Goal: Task Accomplishment & Management: Manage account settings

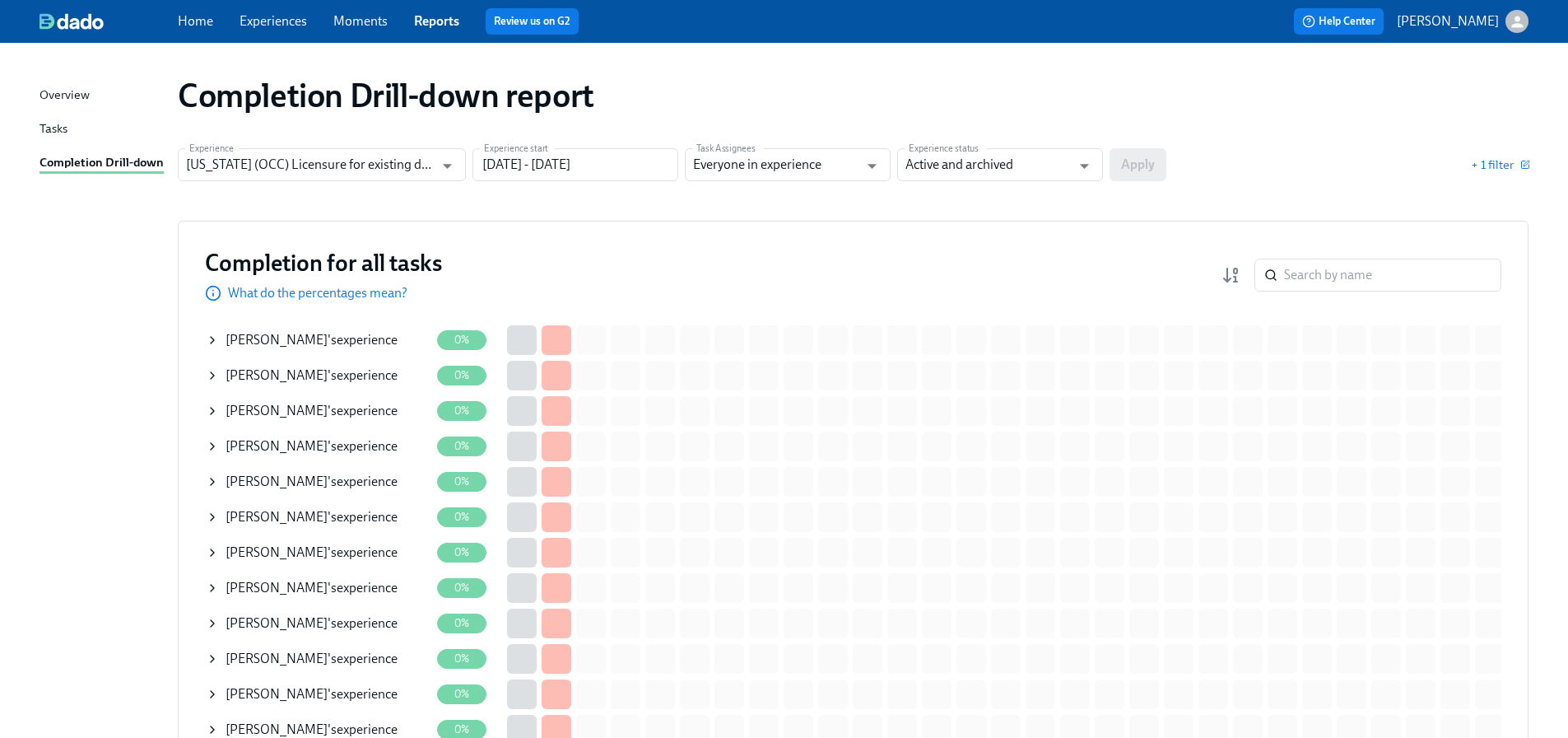
click at [314, 408] on span "[PERSON_NAME]" at bounding box center [276, 410] width 102 height 16
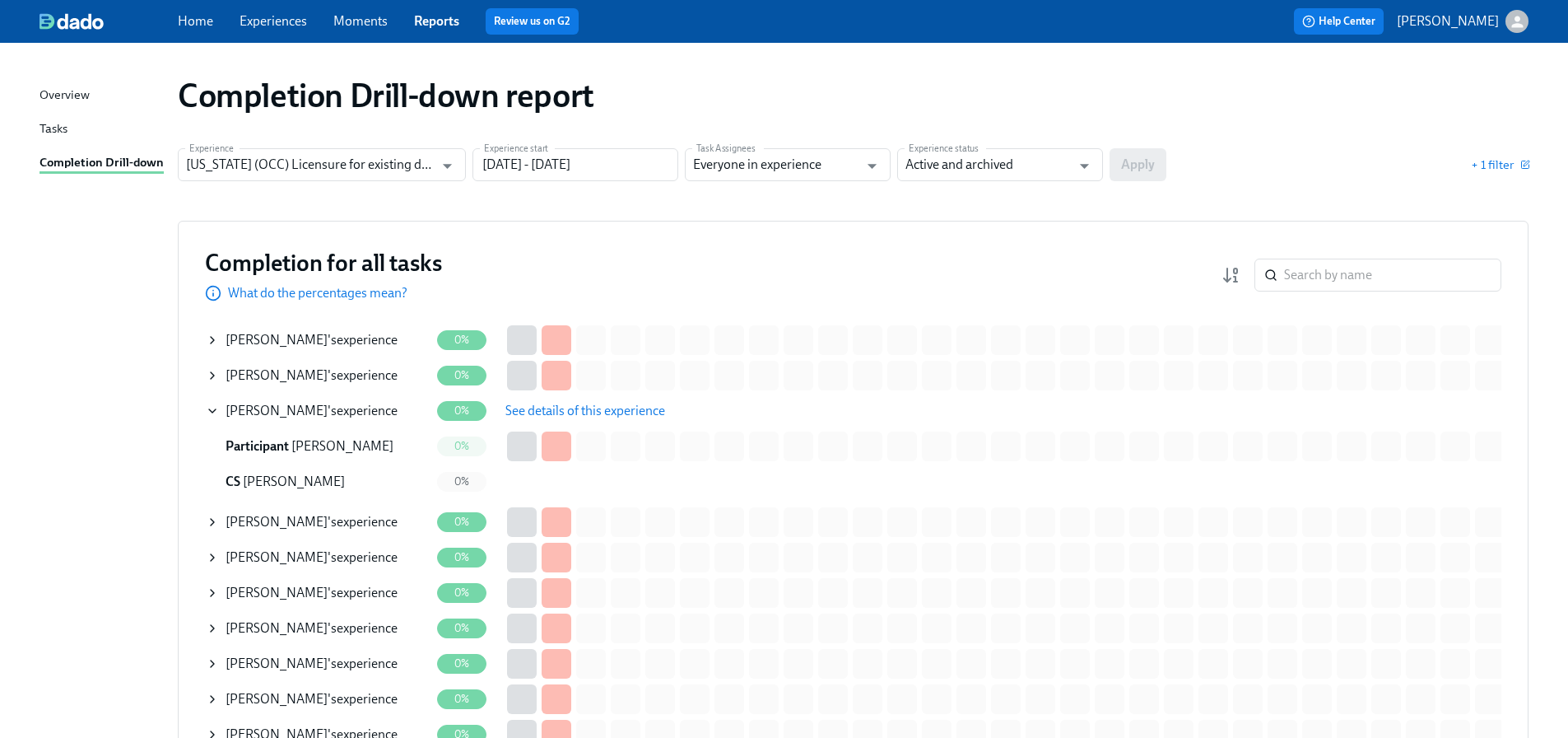
click at [551, 414] on span "See details of this experience" at bounding box center [585, 410] width 159 height 16
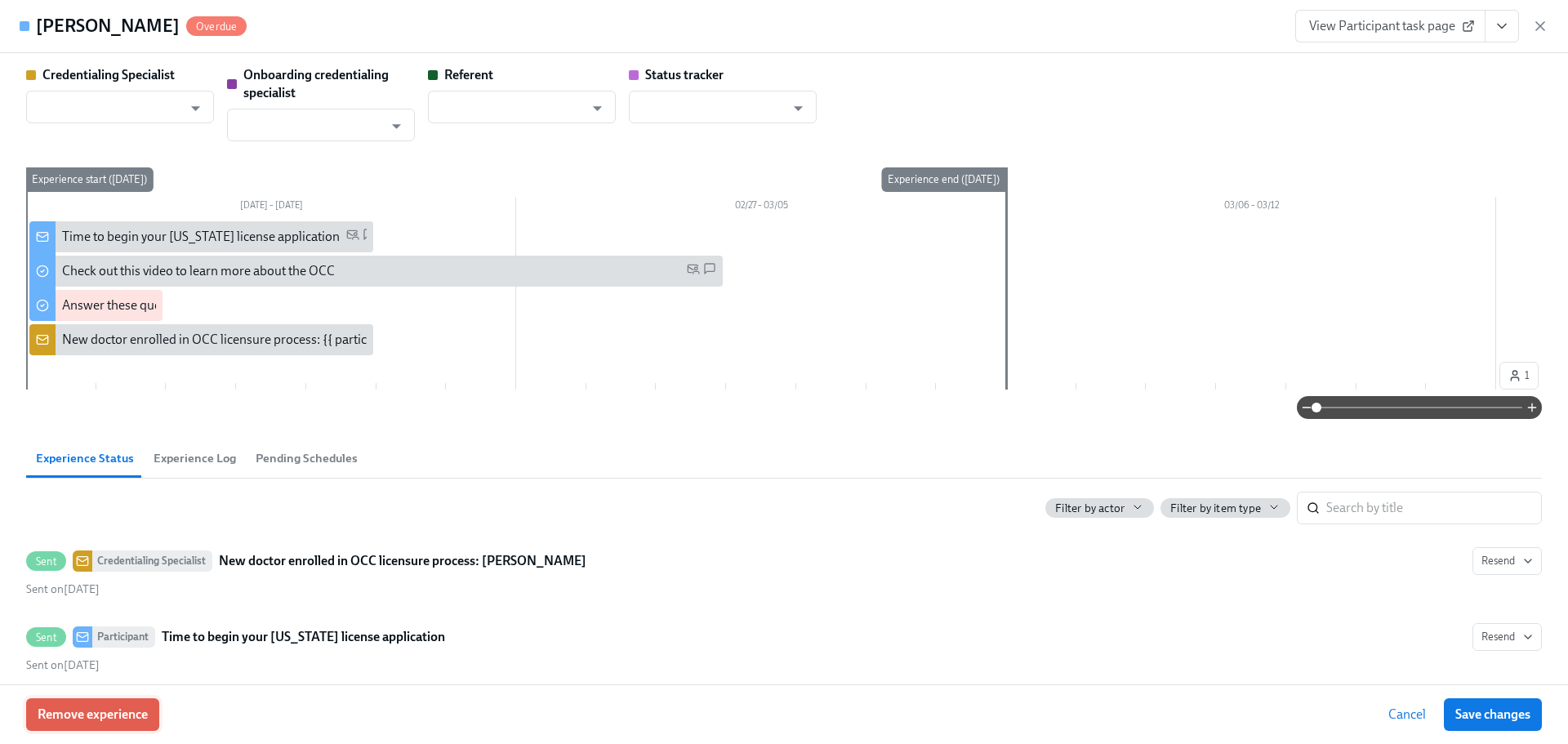
type input "[PERSON_NAME]"
click at [1540, 35] on div "View Participant task page" at bounding box center [1421, 26] width 253 height 33
click at [1540, 28] on icon "button" at bounding box center [1540, 26] width 16 height 16
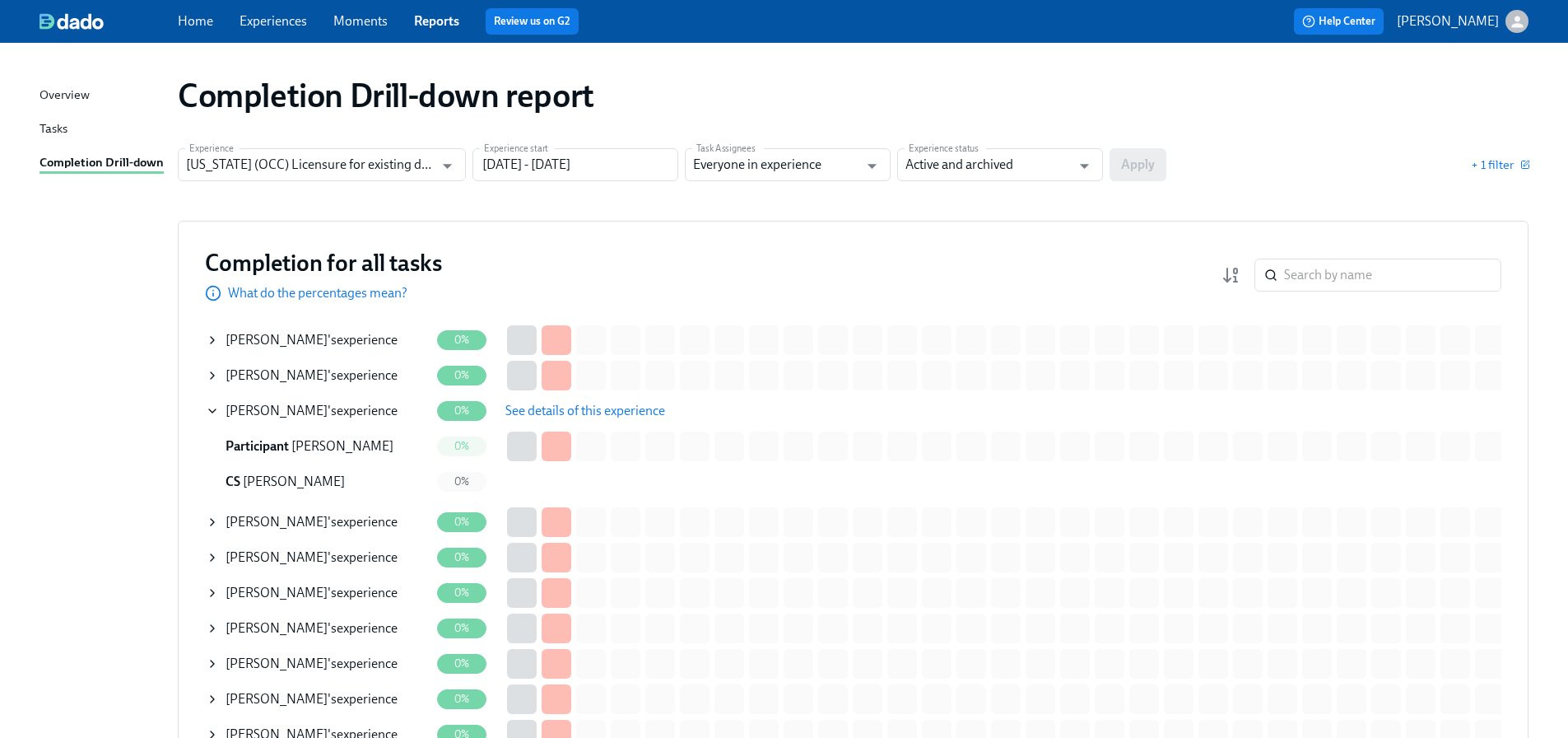
click at [308, 379] on span "[PERSON_NAME]" at bounding box center [276, 376] width 102 height 16
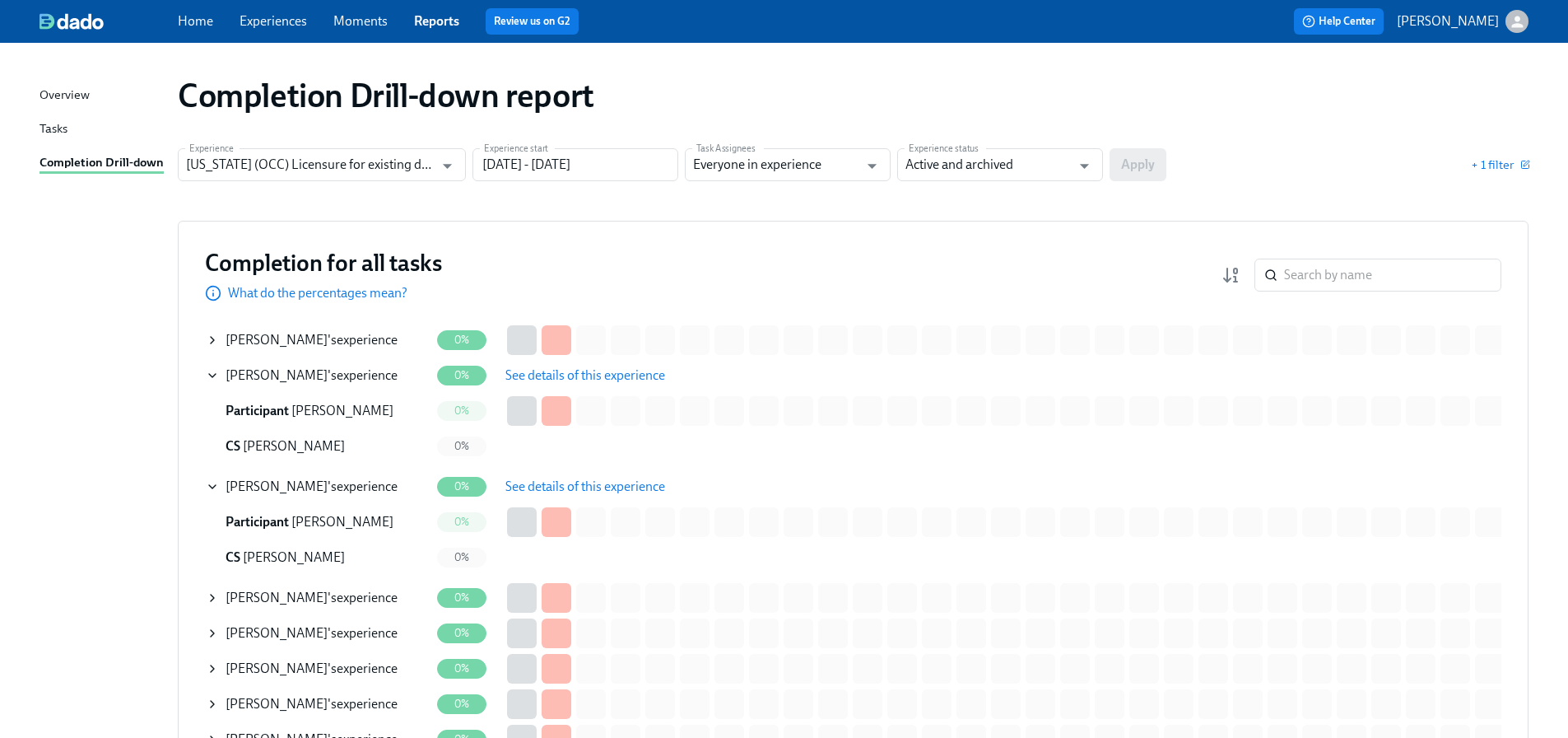
click at [539, 377] on span "See details of this experience" at bounding box center [585, 376] width 159 height 16
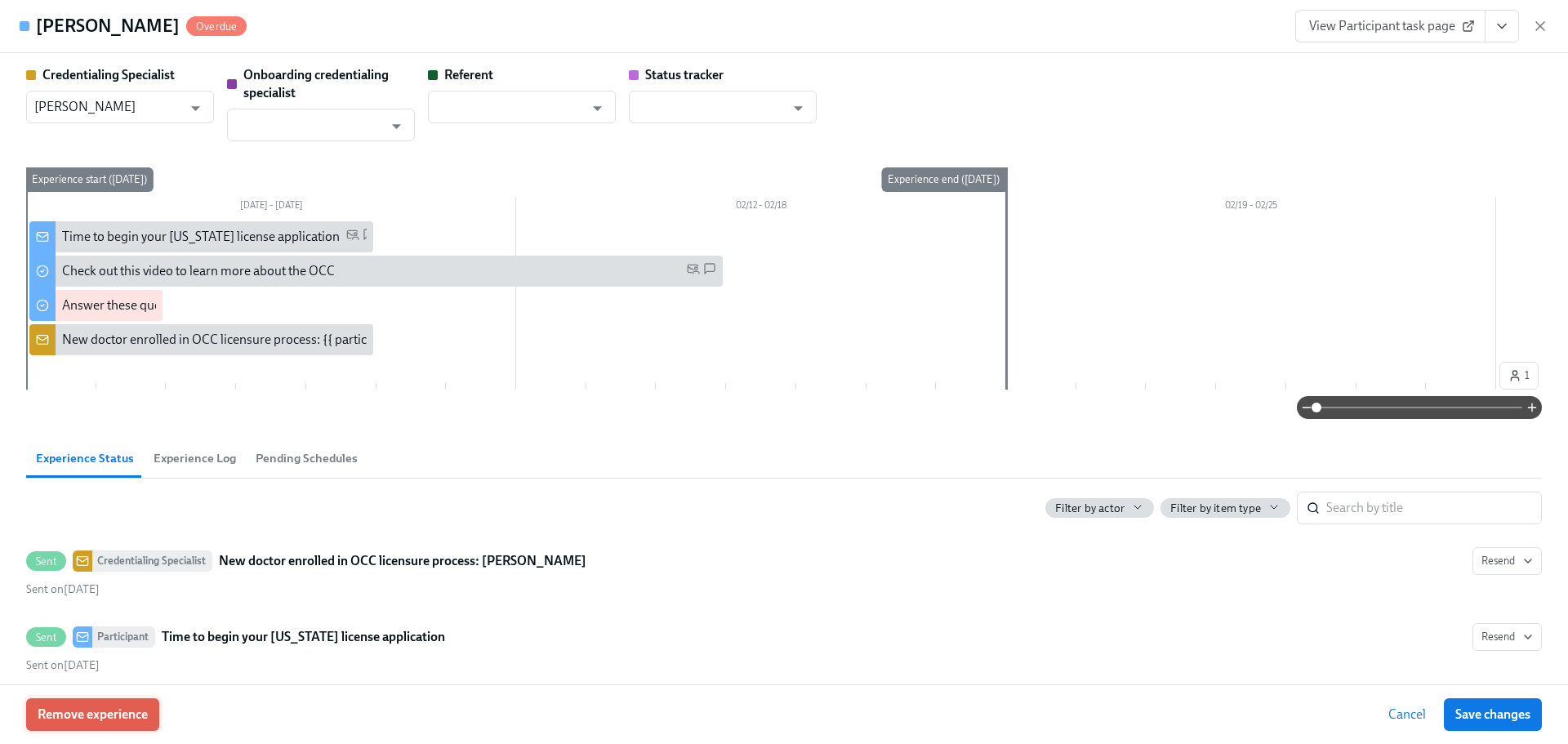
click at [110, 710] on span "Remove experience" at bounding box center [93, 714] width 110 height 16
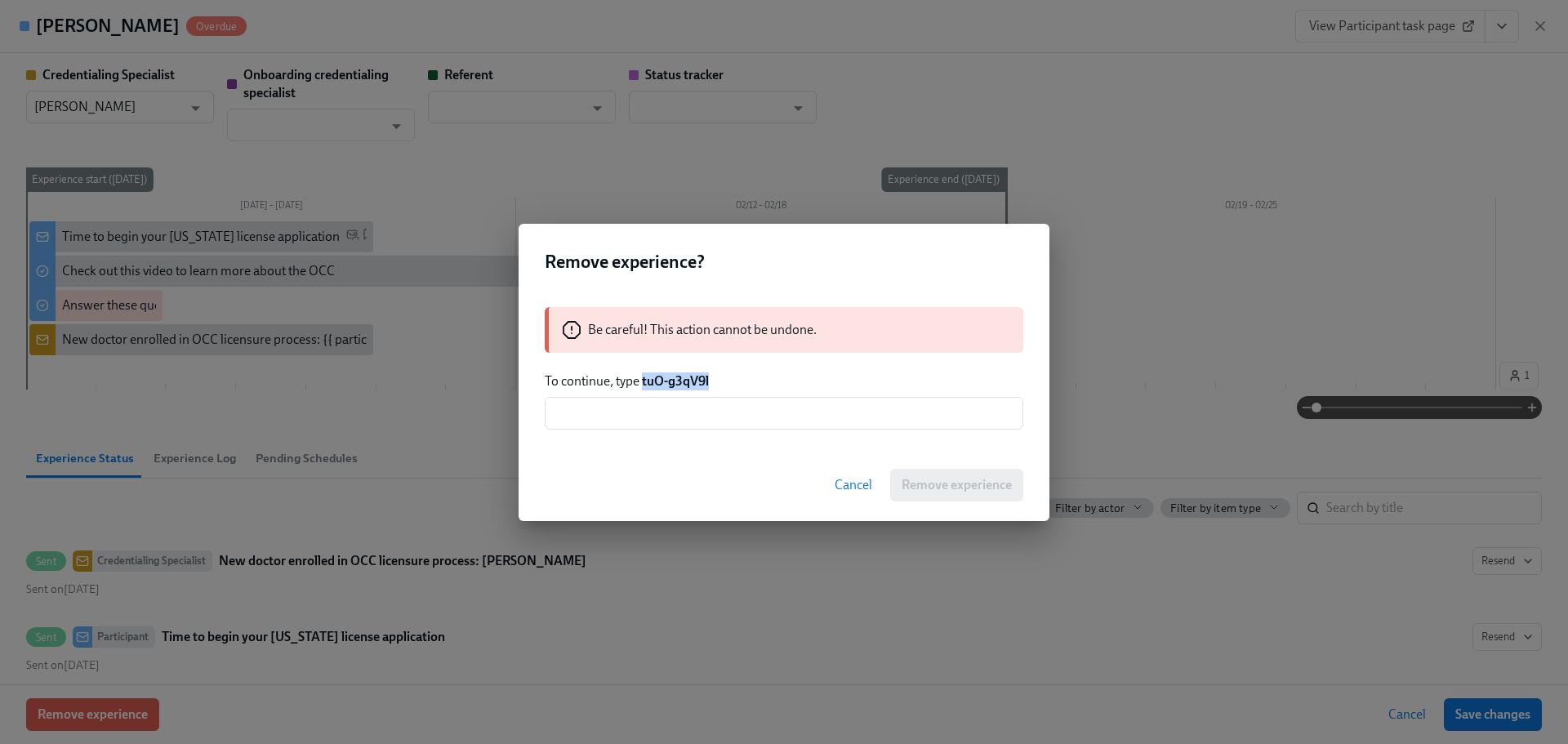
drag, startPoint x: 714, startPoint y: 380, endPoint x: 643, endPoint y: 384, distance: 71.1
click at [643, 384] on p "To continue, type tuO-g3qV9l" at bounding box center [784, 381] width 479 height 18
copy strong "tuO-g3qV9l"
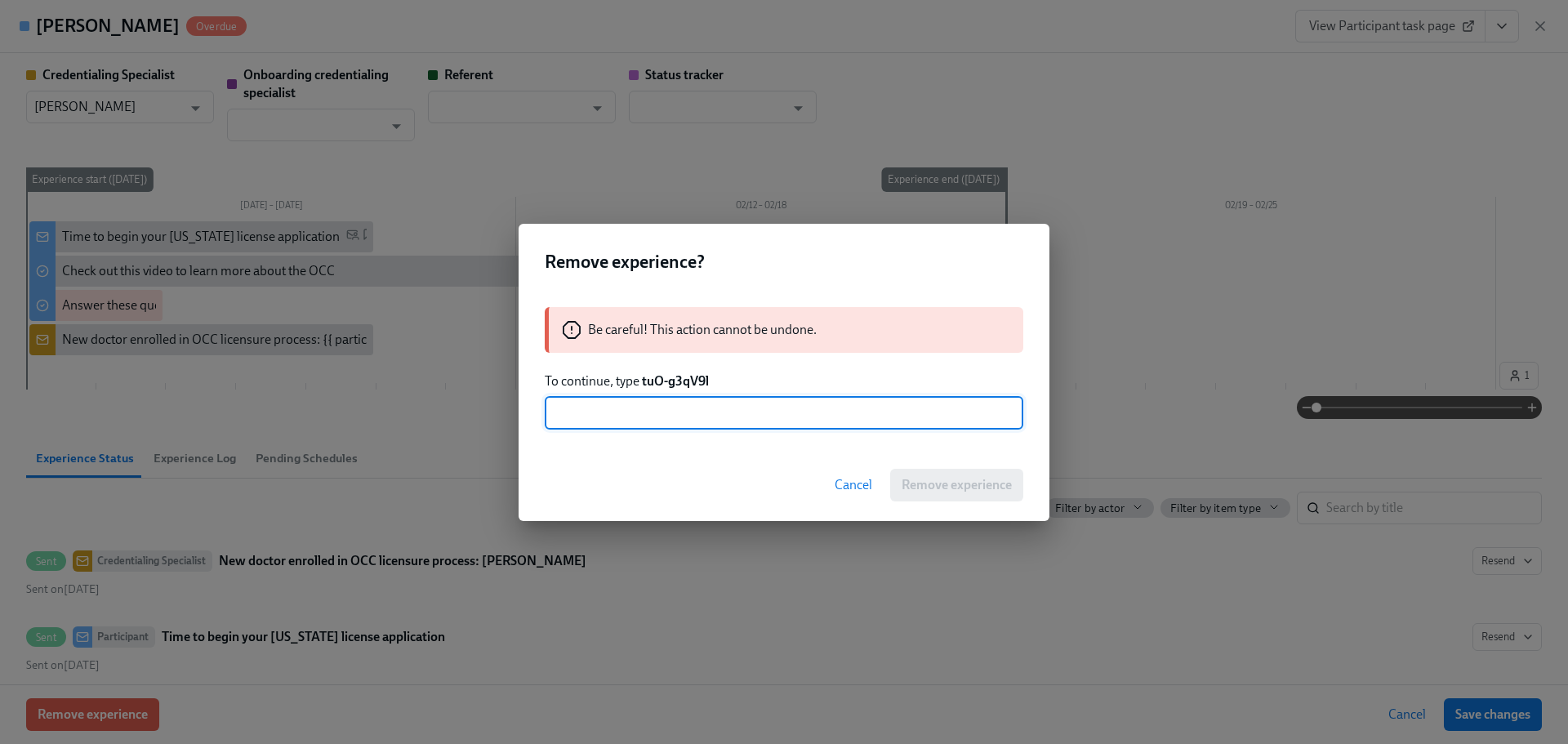
click at [678, 412] on input "text" at bounding box center [784, 413] width 479 height 33
paste input "tuO-g3qV9l"
type input "tuO-g3qV9l"
click at [966, 485] on span "Remove experience" at bounding box center [956, 485] width 110 height 16
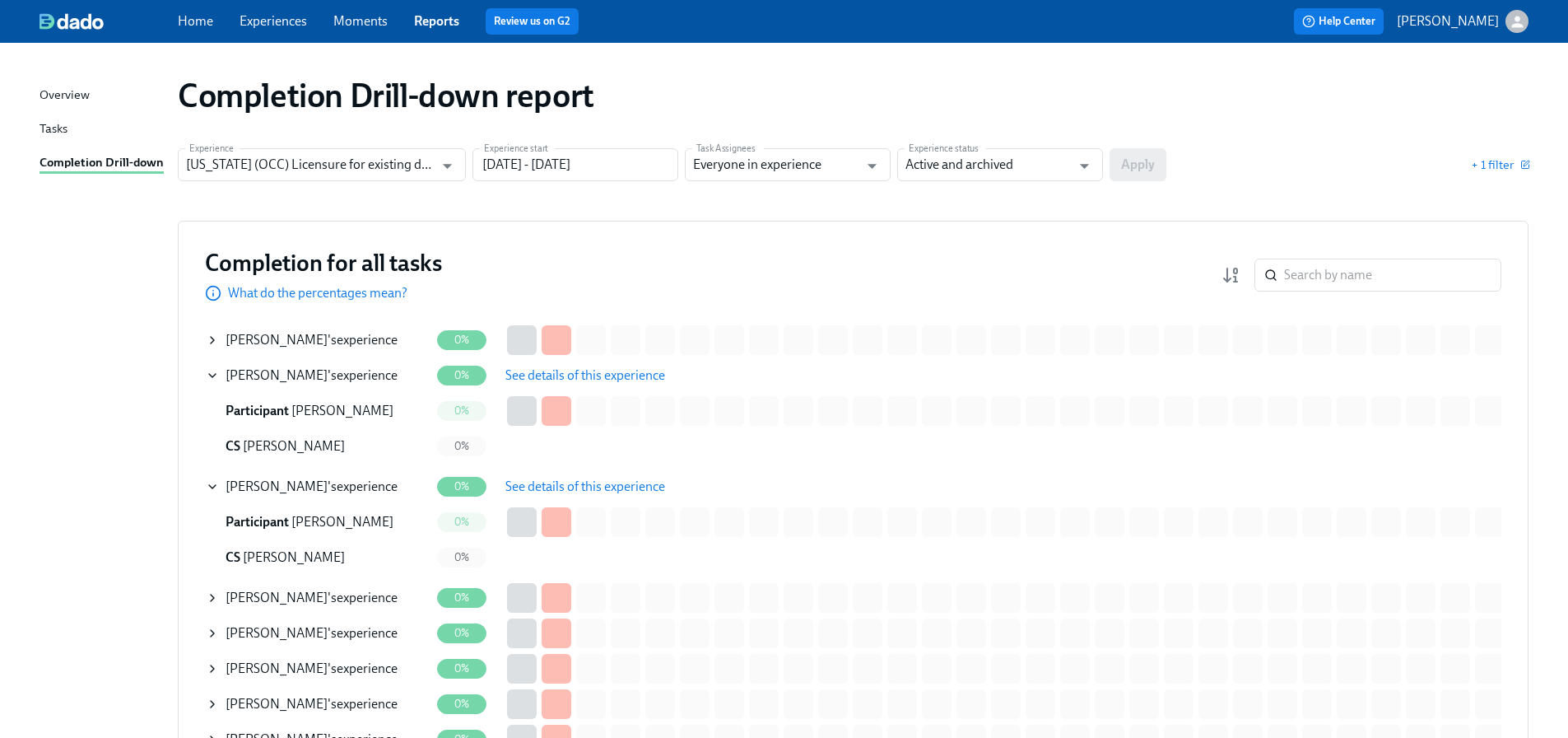
click at [256, 375] on span "[PERSON_NAME]" at bounding box center [276, 376] width 102 height 16
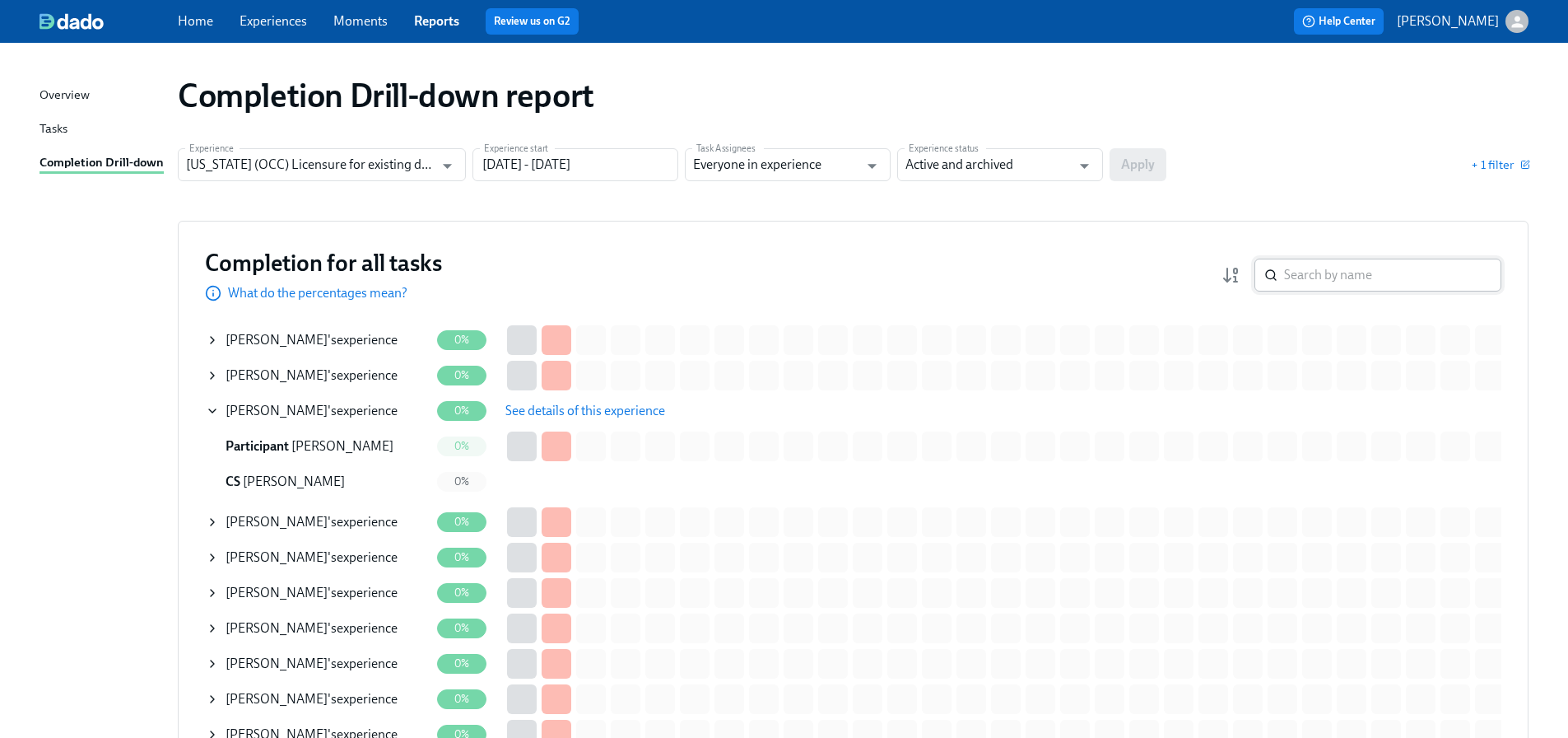
click at [1314, 280] on input "search" at bounding box center [1393, 274] width 217 height 33
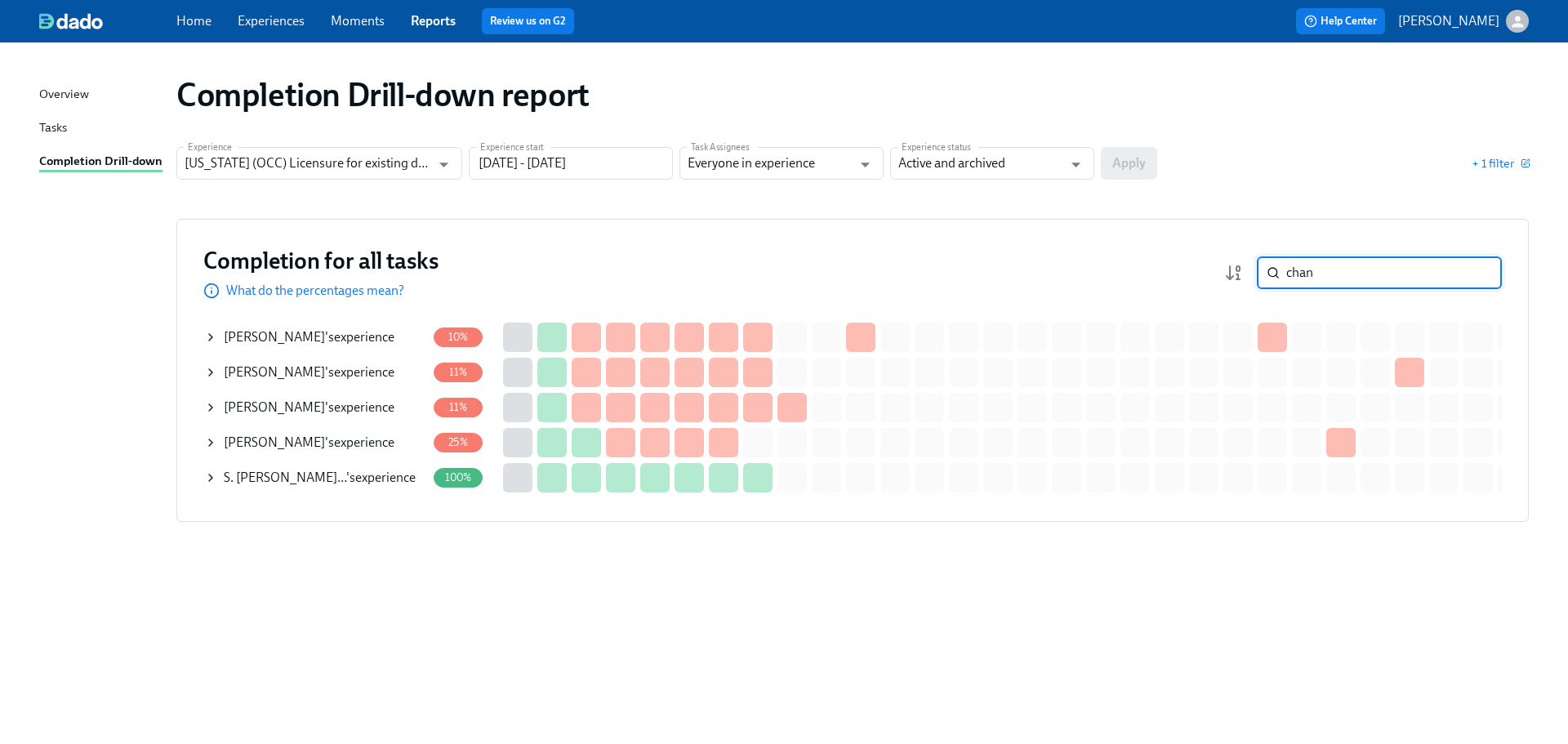
type input "chan"
click at [351, 375] on div "[PERSON_NAME] 's experience" at bounding box center [308, 372] width 170 height 18
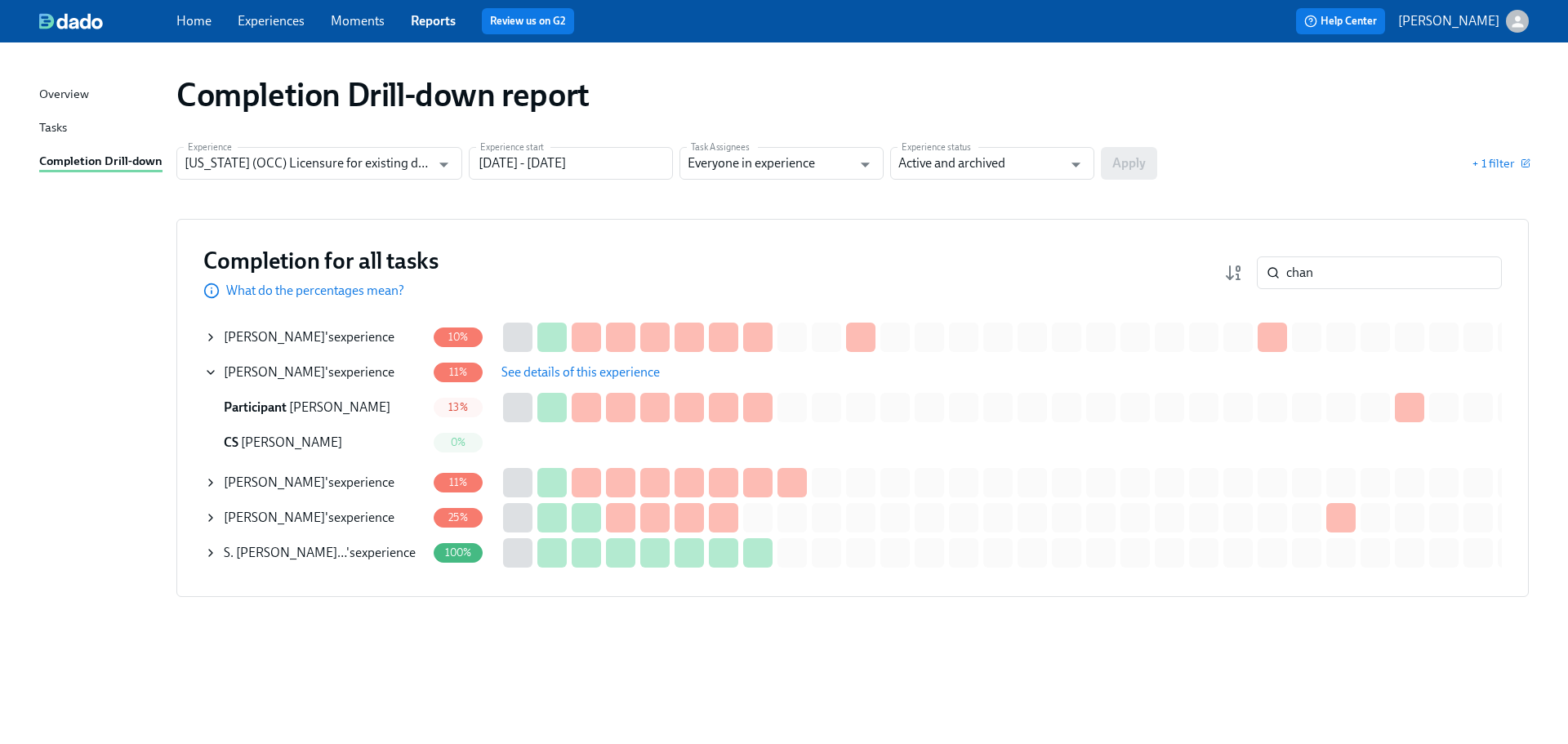
click at [551, 373] on span "See details of this experience" at bounding box center [580, 372] width 158 height 16
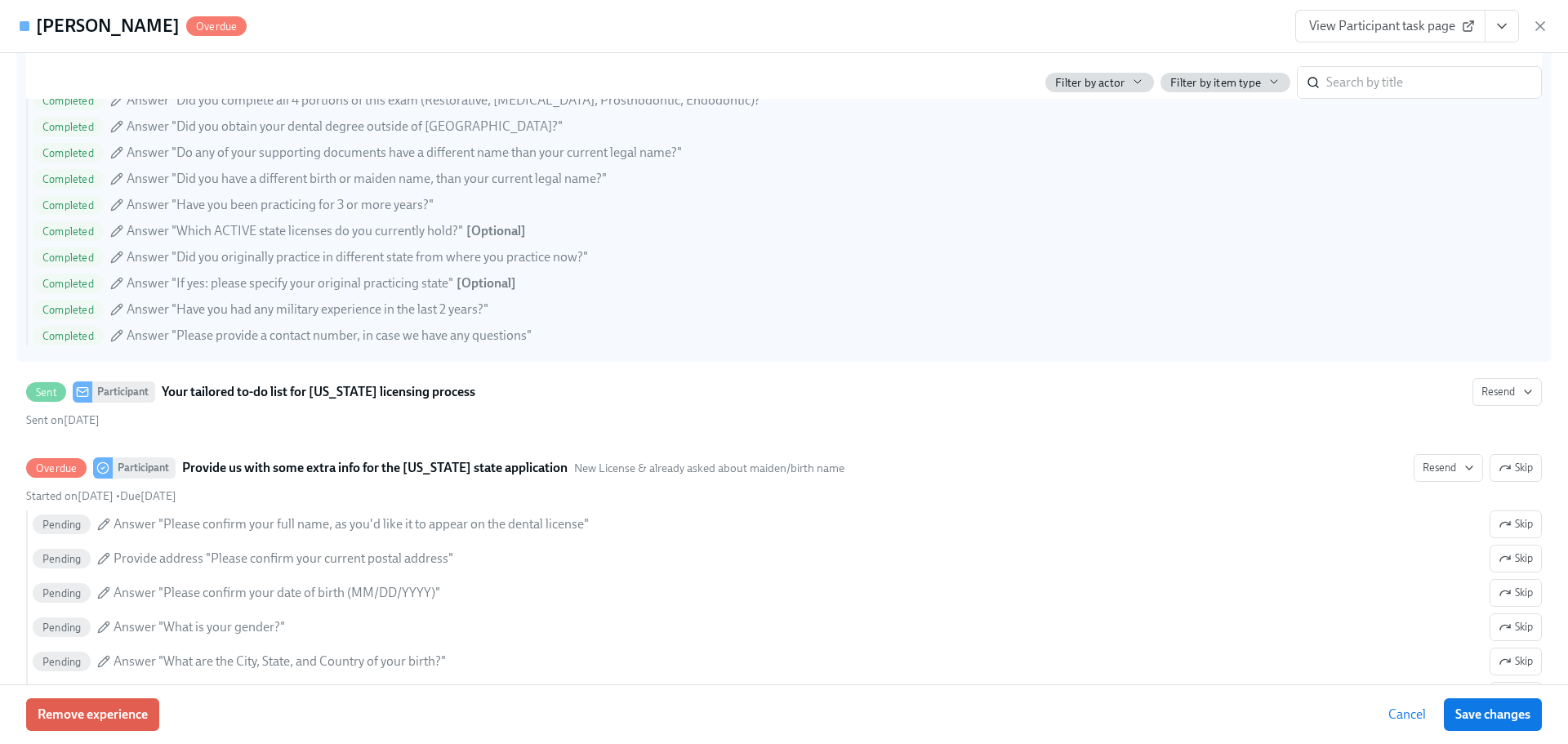
scroll to position [1143, 0]
click at [1361, 170] on div "Completed Answer "Did you have a different birth or maiden name, than your curr…" at bounding box center [787, 178] width 1509 height 19
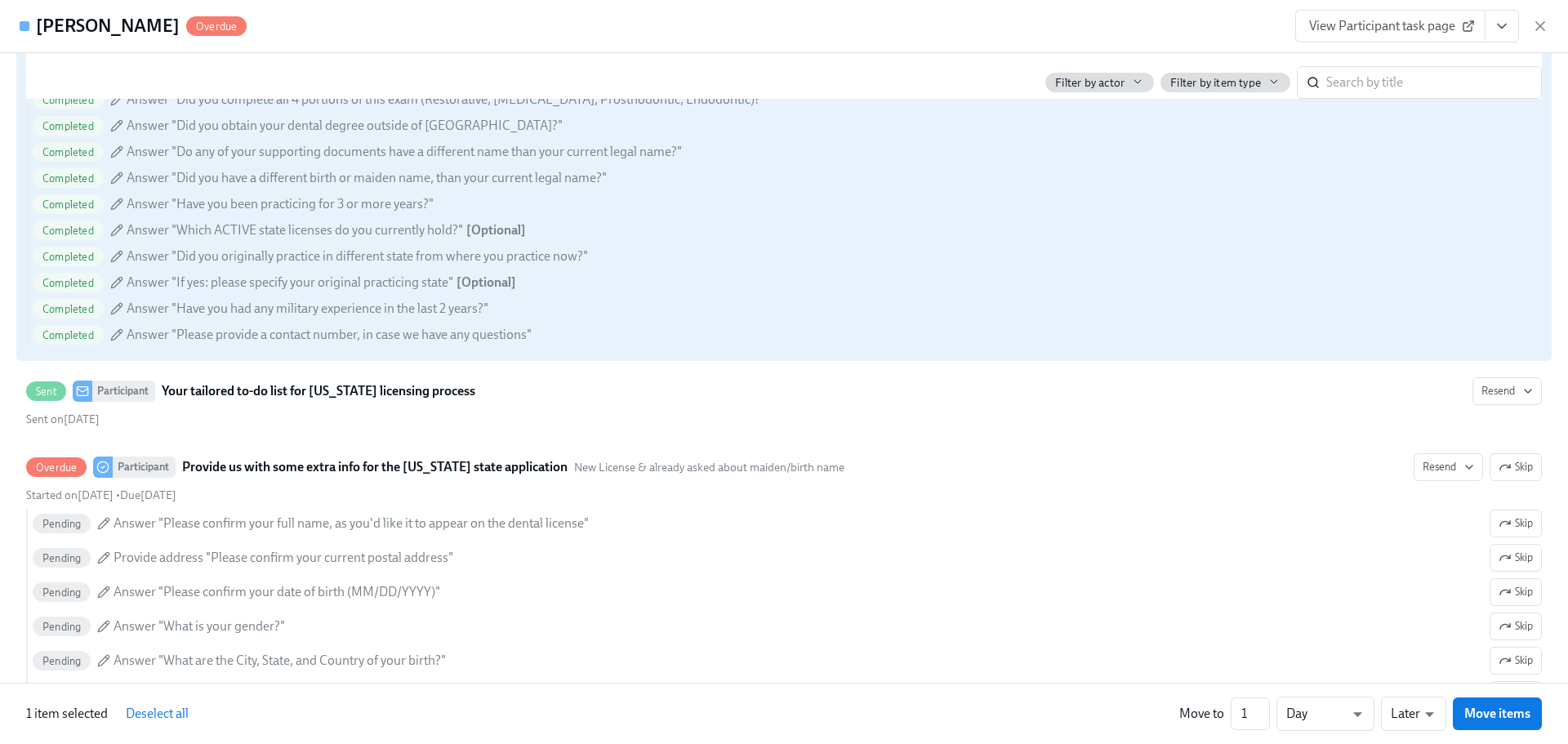
scroll to position [770, 0]
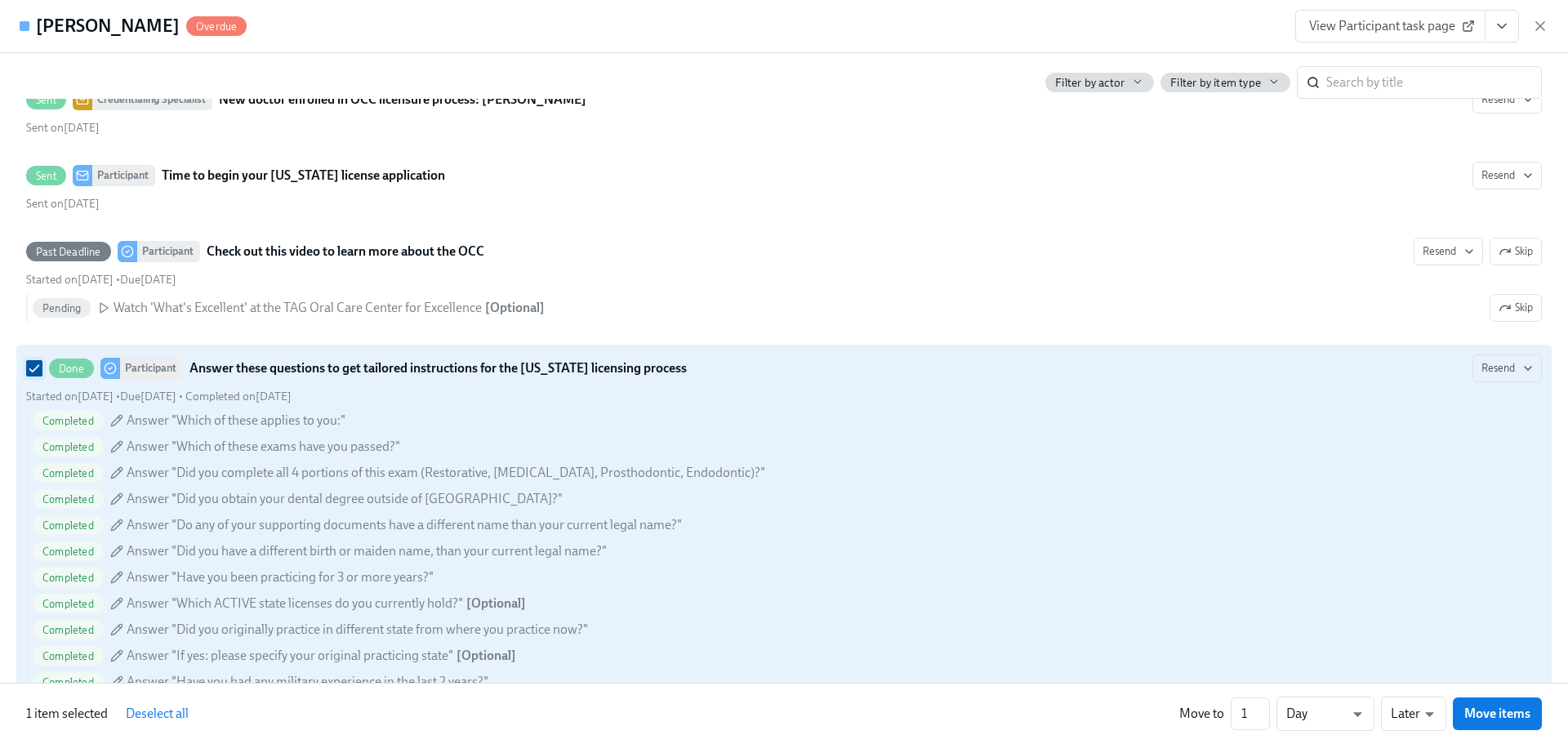
click at [39, 368] on input "Done Participant Answer these questions to get tailored instructions for the [U…" at bounding box center [34, 368] width 15 height 15
checkbox input "false"
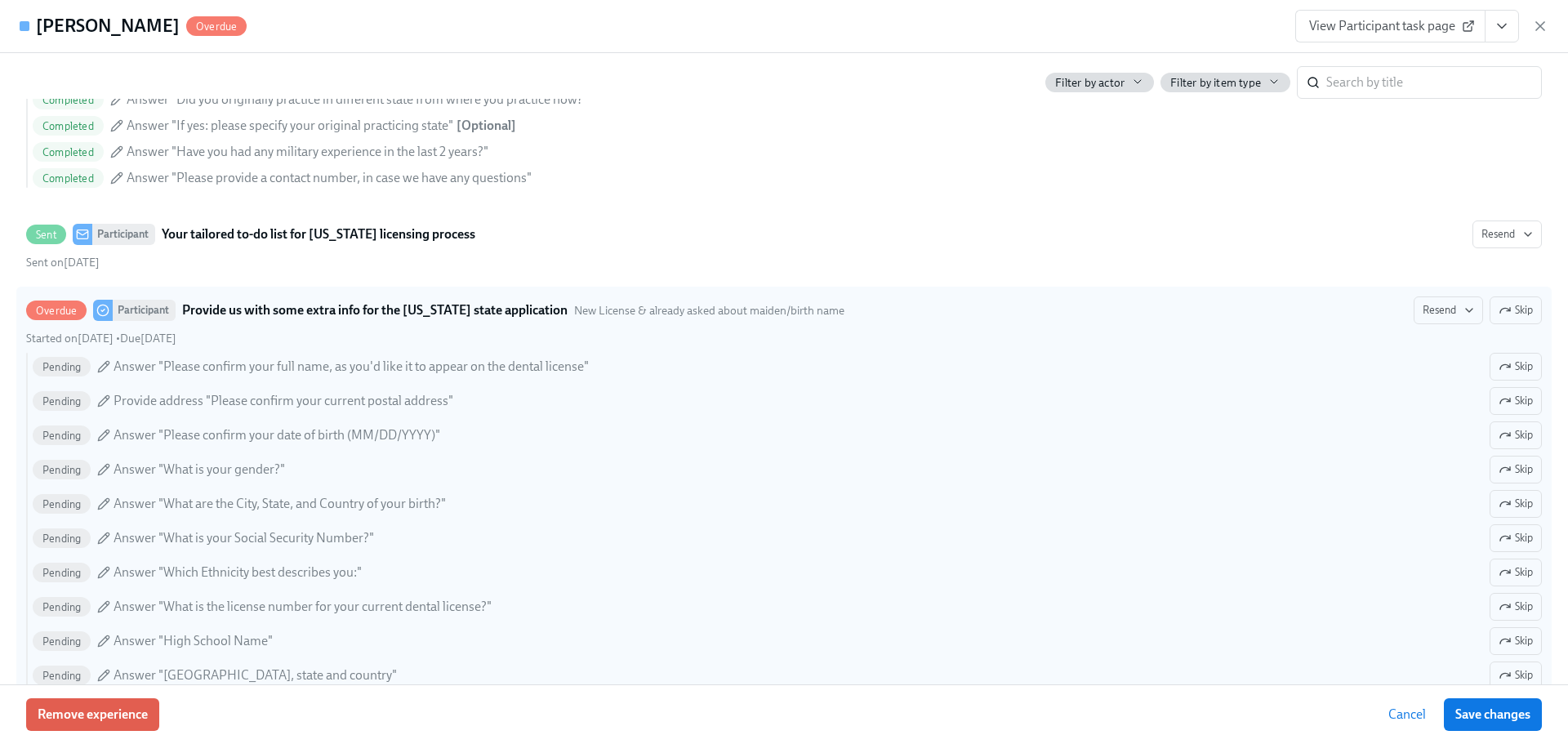
scroll to position [1341, 0]
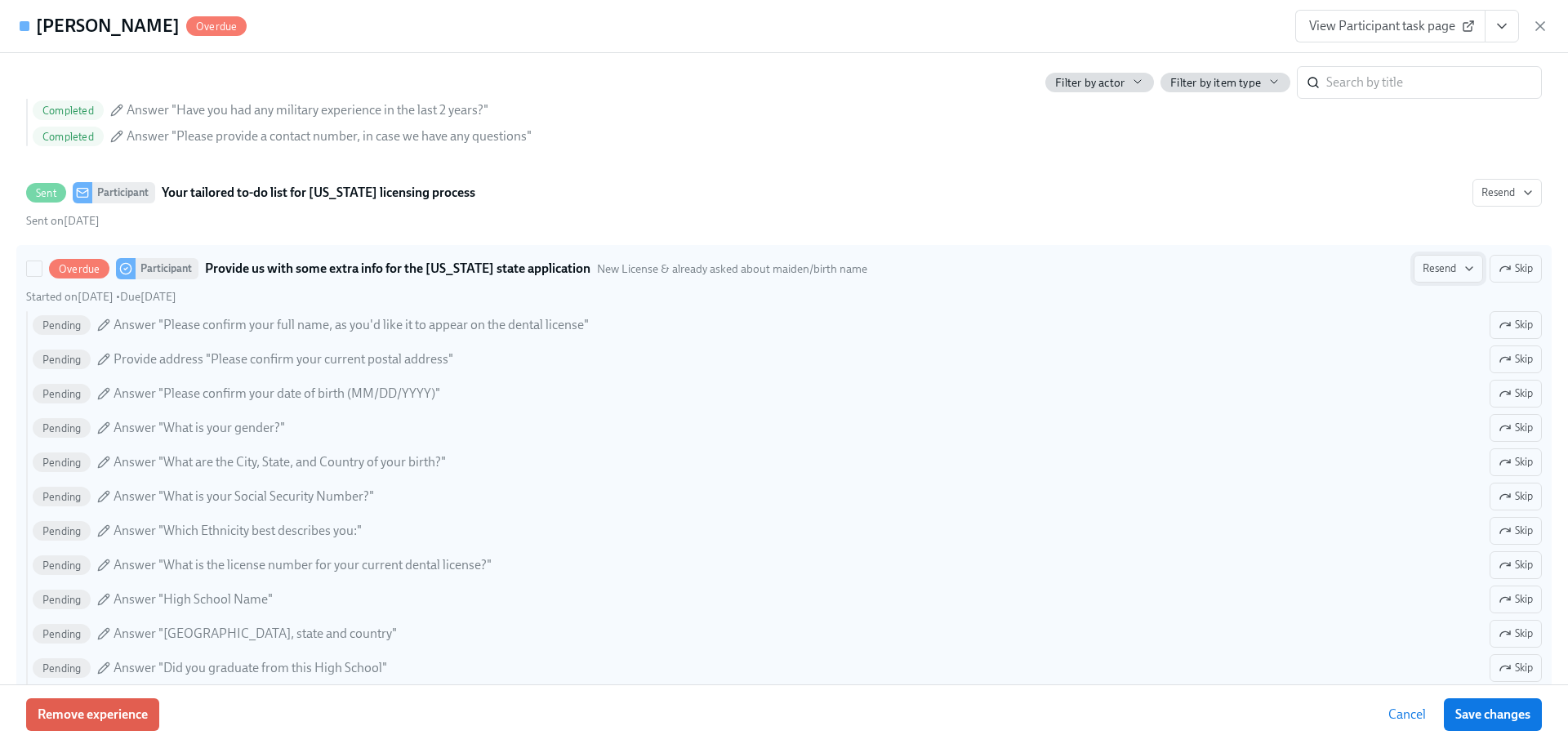
click at [1448, 276] on span "Resend" at bounding box center [1448, 268] width 51 height 16
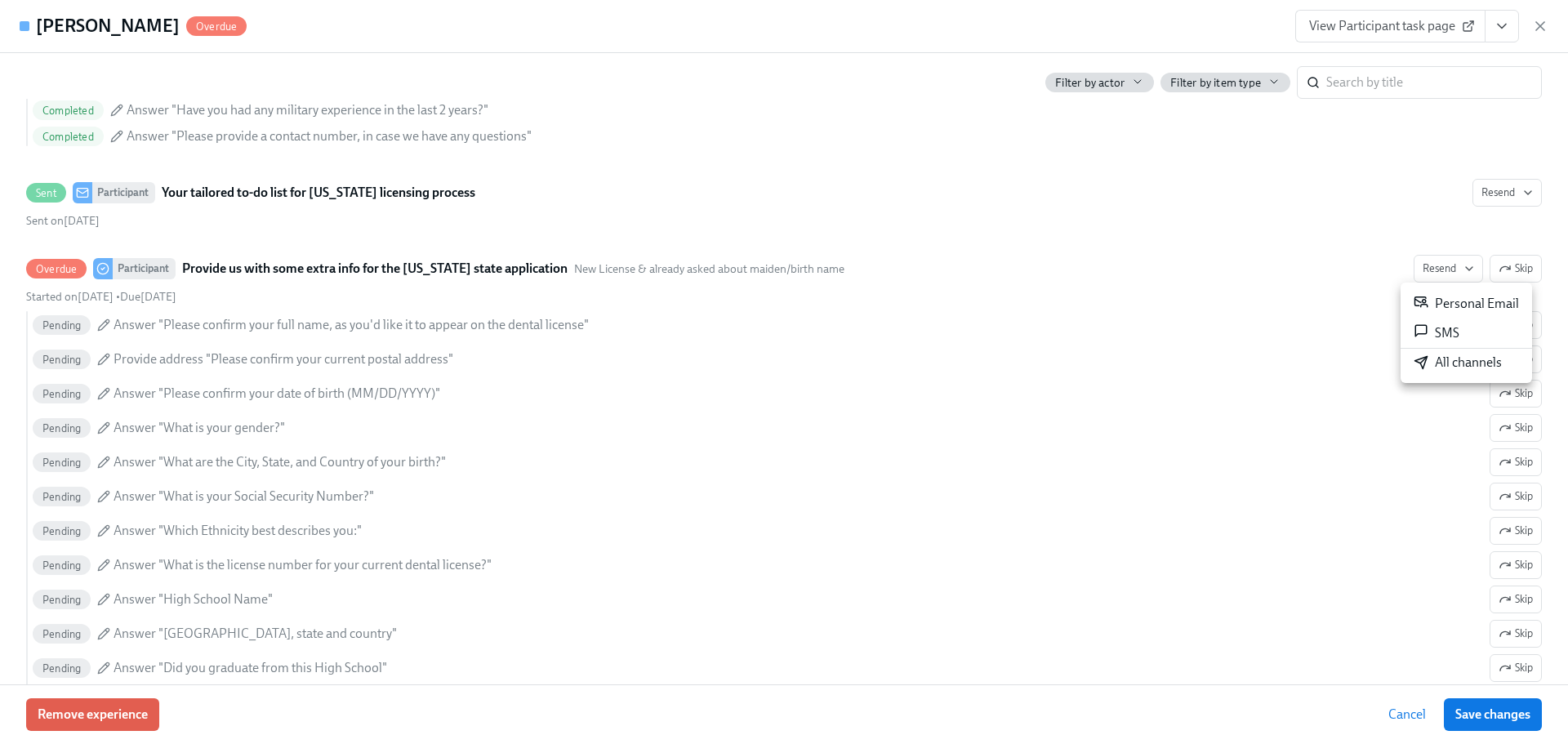
click at [1436, 365] on div "All channels" at bounding box center [1458, 363] width 88 height 18
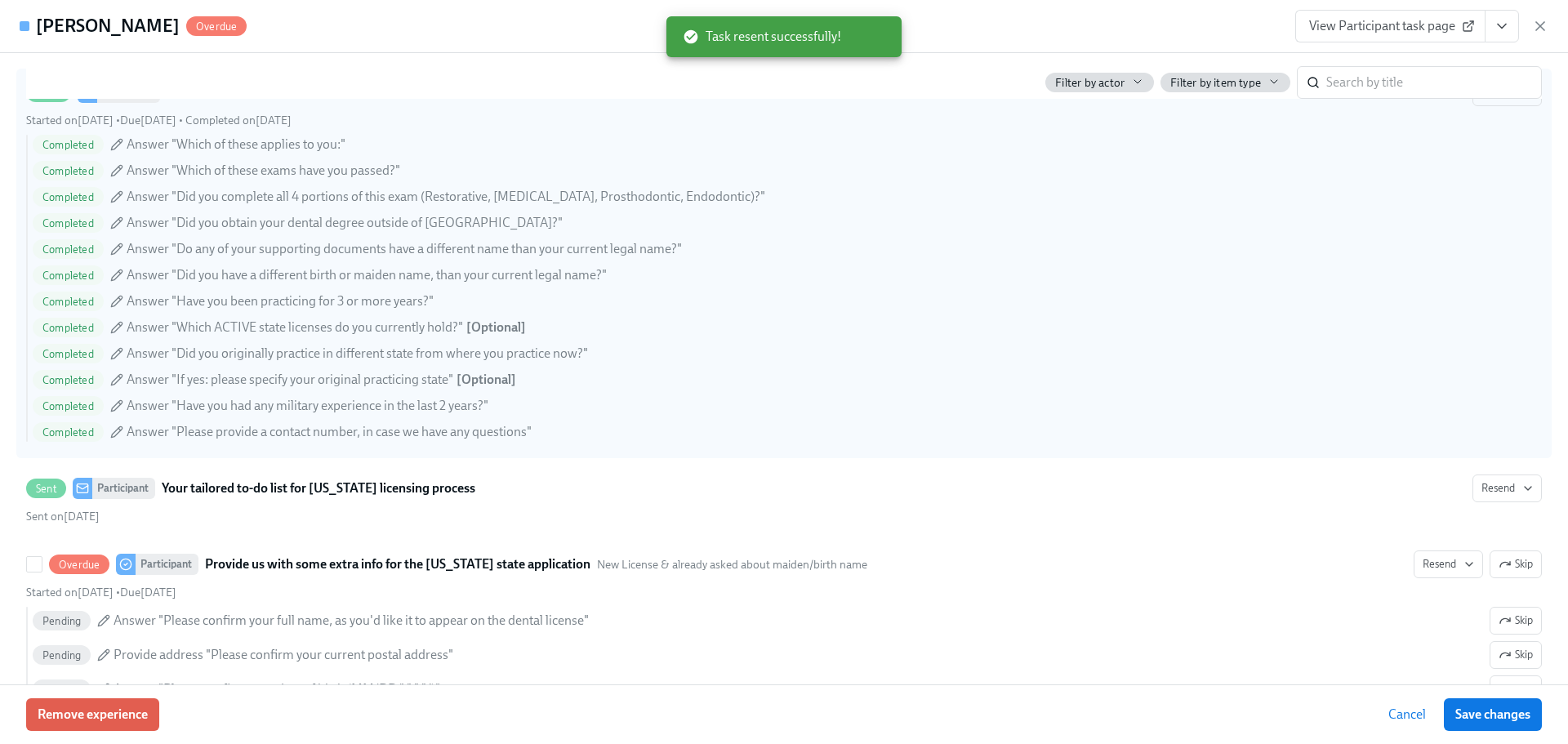
scroll to position [1015, 0]
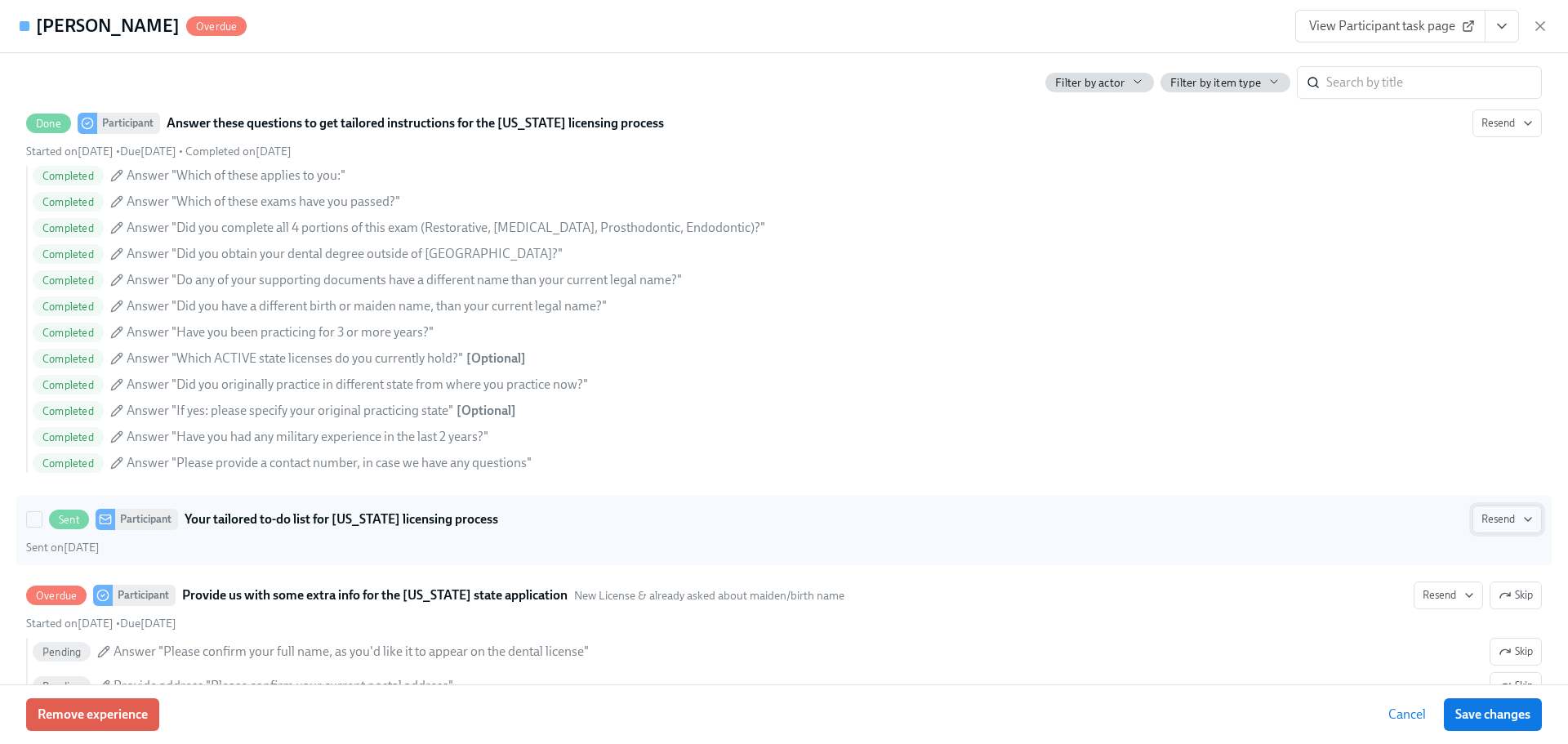
click at [1485, 529] on button "Resend" at bounding box center [1507, 519] width 70 height 27
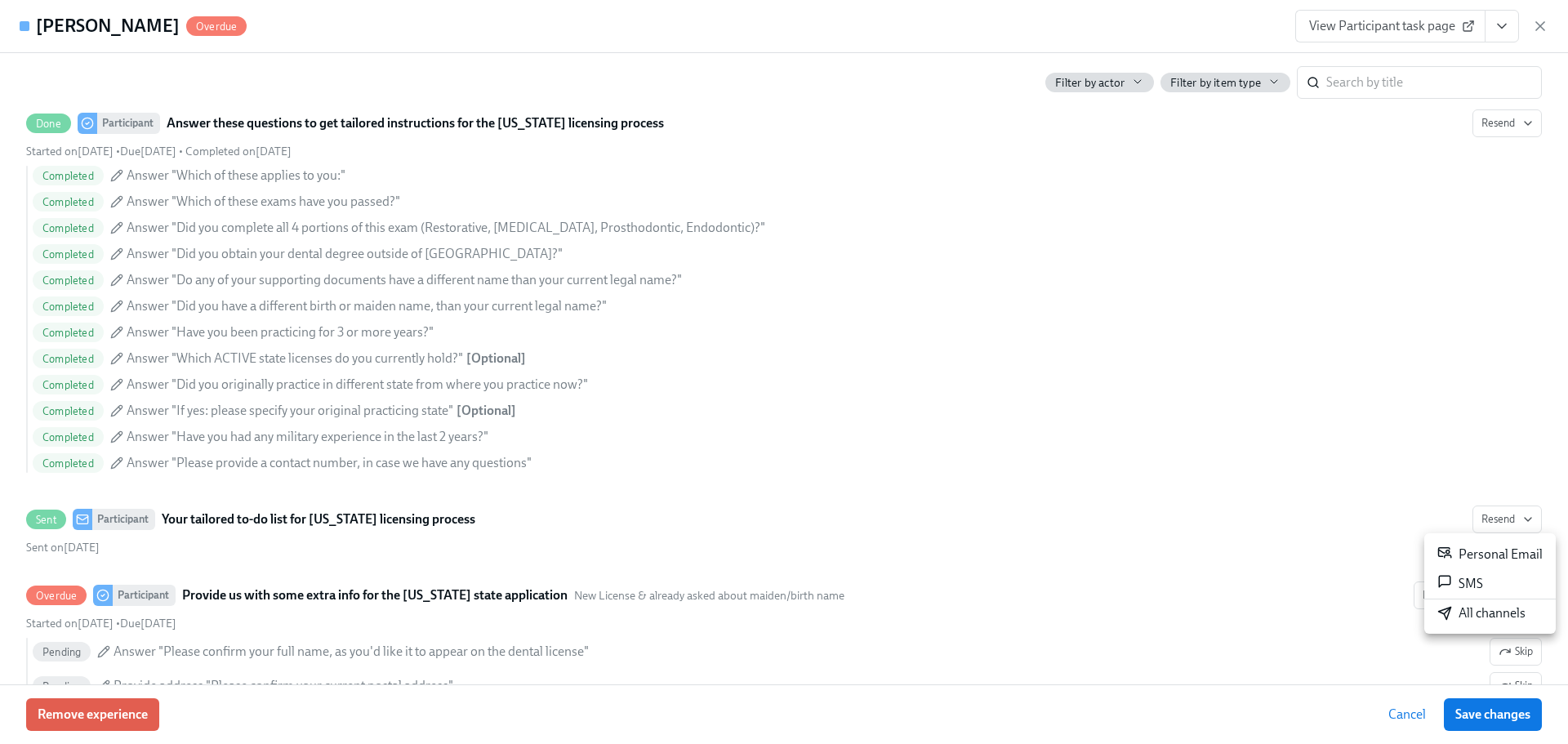
click at [1487, 552] on div "Personal Email" at bounding box center [1489, 554] width 105 height 19
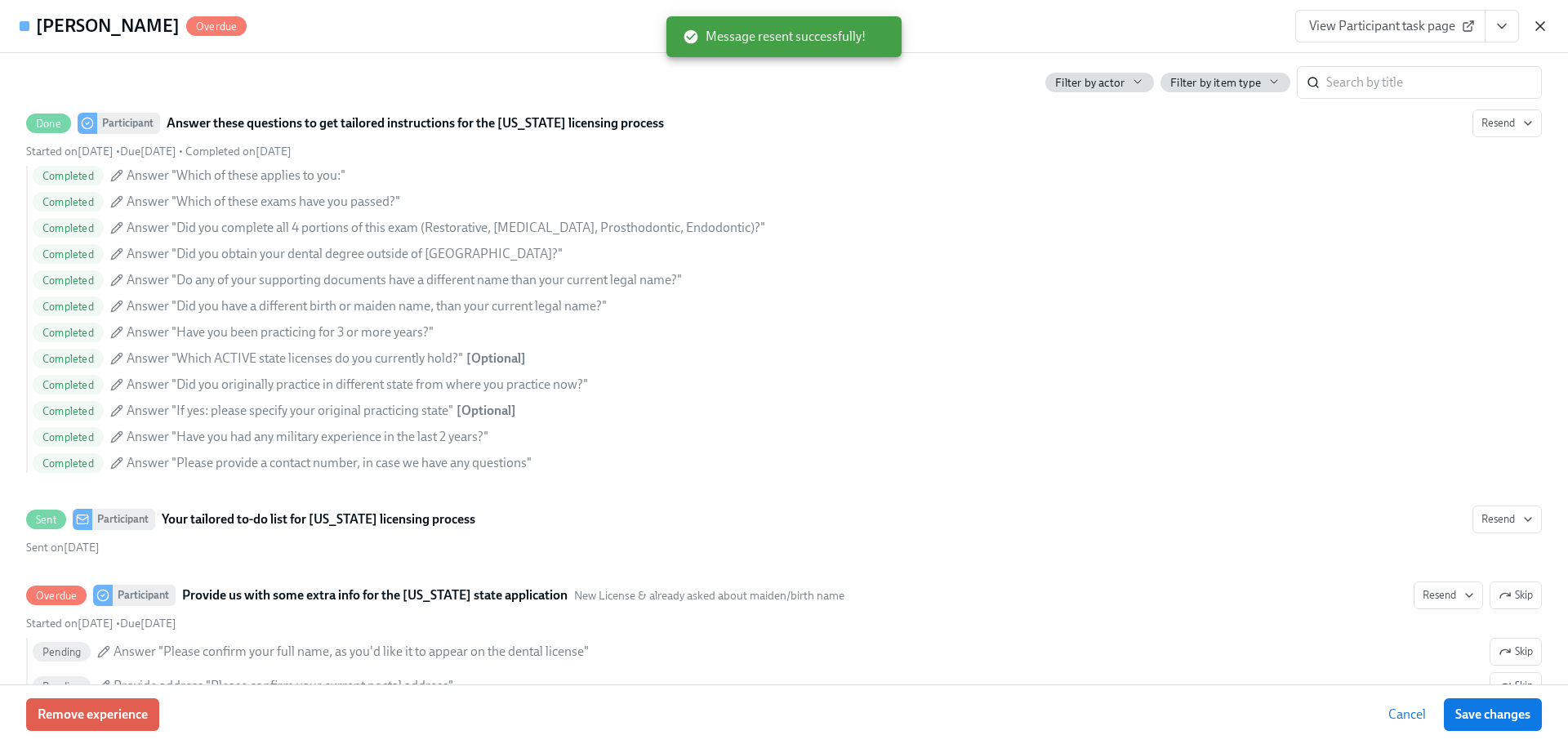
click at [1534, 22] on icon "button" at bounding box center [1540, 26] width 16 height 16
